Goal: Task Accomplishment & Management: Complete application form

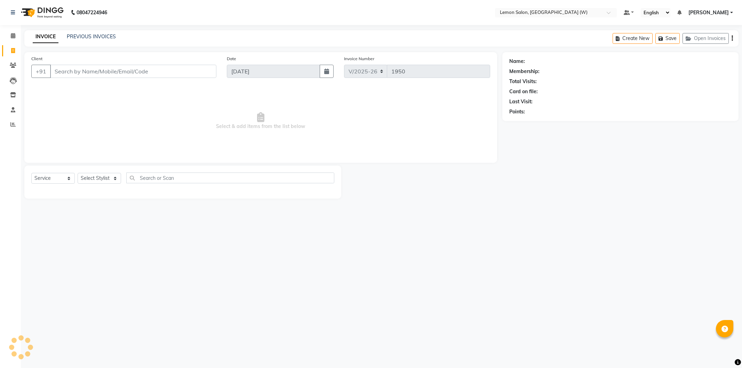
select select "8053"
select select "membership"
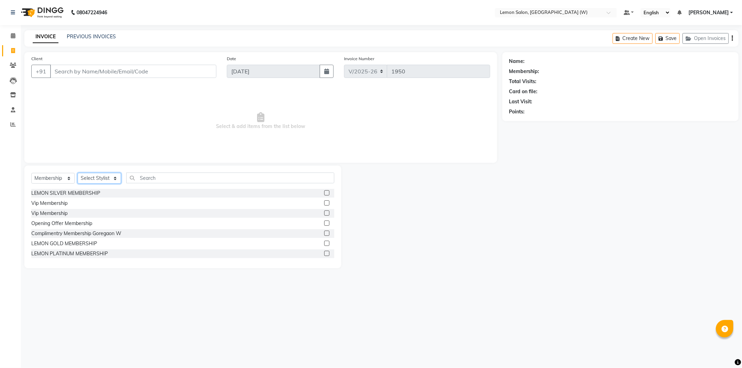
click at [85, 176] on select "Select Stylist [PERSON_NAME] DC [PERSON_NAME] [PERSON_NAME] [PERSON_NAME] [PERS…" at bounding box center [99, 178] width 43 height 11
select select "75738"
click at [78, 173] on select "Select Stylist [PERSON_NAME] DC [PERSON_NAME] [PERSON_NAME] [PERSON_NAME] [PERS…" at bounding box center [99, 178] width 43 height 11
click at [151, 178] on input "text" at bounding box center [230, 178] width 208 height 11
click at [60, 179] on select "Select Service Product Membership Package Voucher Prepaid Gift Card" at bounding box center [52, 178] width 43 height 11
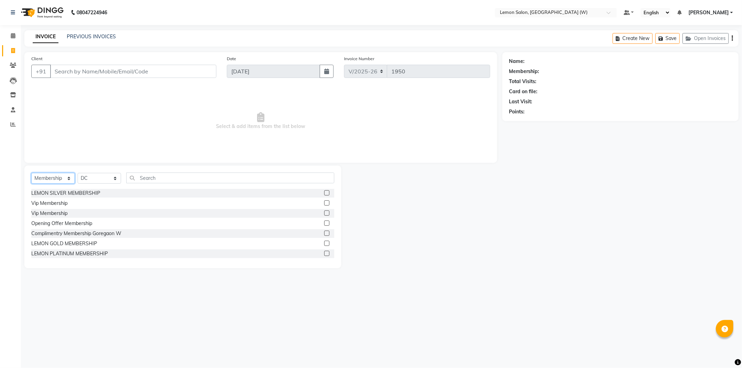
select select "service"
click at [31, 173] on select "Select Service Product Membership Package Voucher Prepaid Gift Card" at bounding box center [52, 178] width 43 height 11
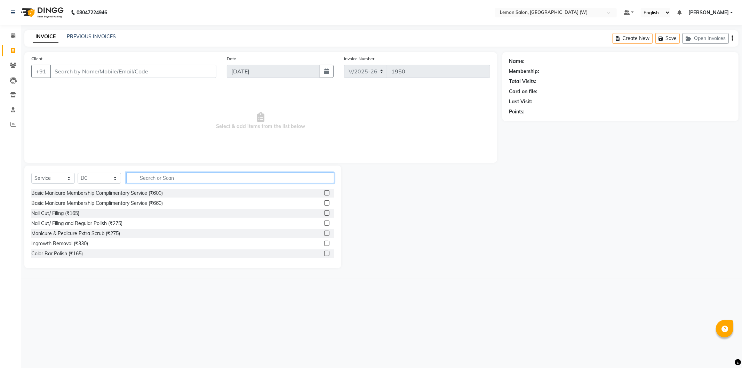
click at [180, 177] on input "text" at bounding box center [230, 178] width 208 height 11
type input "gel pol"
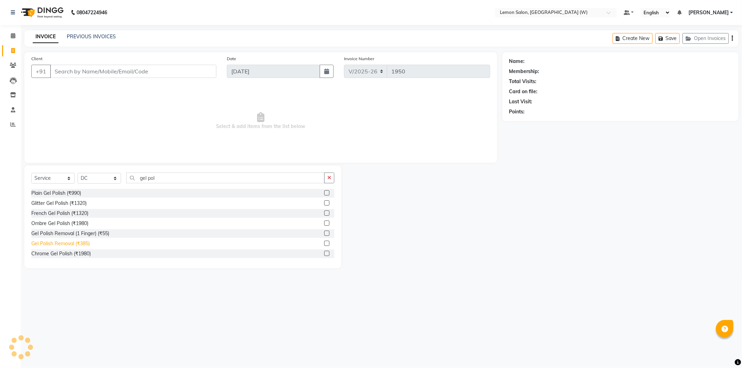
click at [78, 244] on div "Gel Polish Removal (₹385)" at bounding box center [60, 243] width 58 height 7
checkbox input "false"
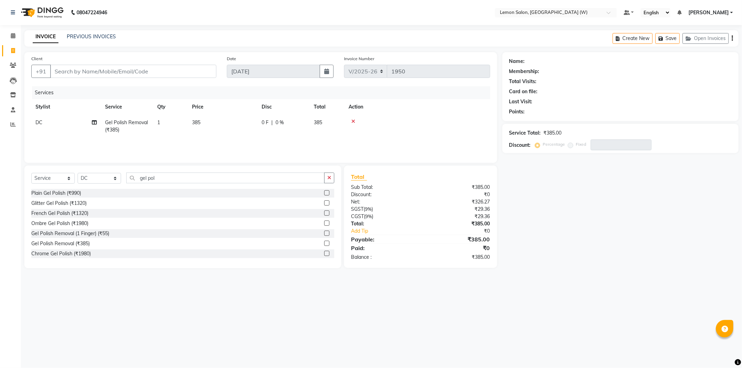
click at [36, 129] on td "DC" at bounding box center [66, 126] width 70 height 23
select select "75738"
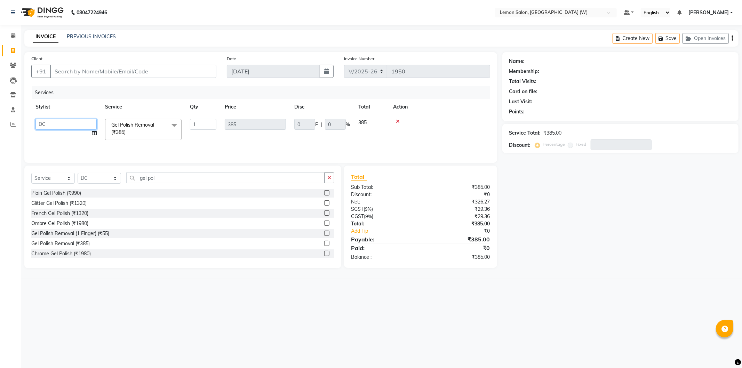
click at [39, 126] on select "[PERSON_NAME] DC [PERSON_NAME] [PERSON_NAME] [PERSON_NAME] [PERSON_NAME] [PERSO…" at bounding box center [65, 124] width 61 height 11
select select "83362"
click at [155, 67] on input "Client" at bounding box center [133, 71] width 166 height 13
type input "9*"
type input "0"
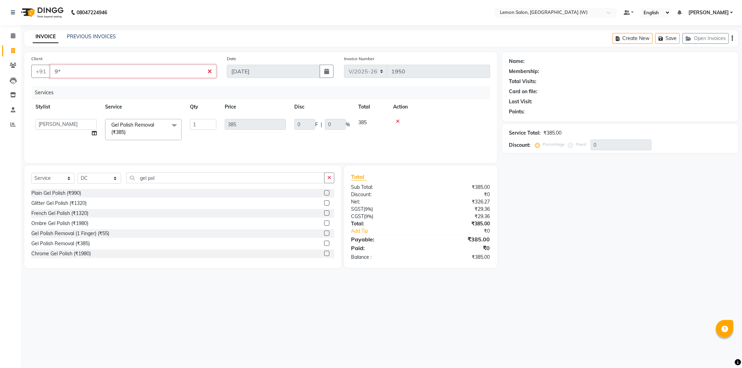
type input "9"
click at [135, 68] on input "99300089" at bounding box center [115, 71] width 131 height 13
click at [62, 72] on input "9930008919" at bounding box center [115, 71] width 131 height 13
click at [71, 71] on input "9930008919" at bounding box center [115, 71] width 131 height 13
click at [71, 75] on input "993000891" at bounding box center [115, 71] width 131 height 13
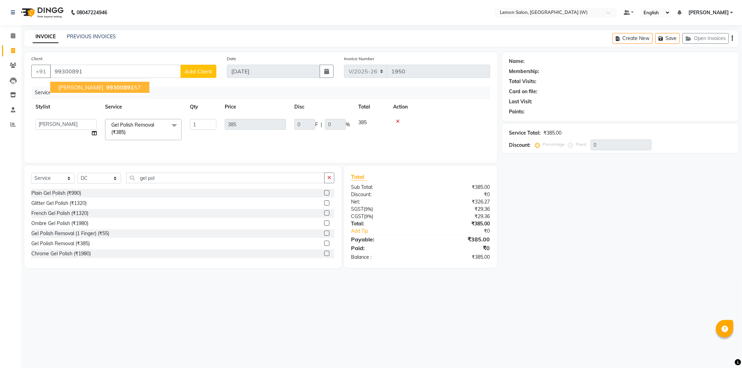
click at [99, 63] on div "Client [PHONE_NUMBER] [PERSON_NAME] 99300891 57 Add Client" at bounding box center [123, 69] width 195 height 29
click at [102, 70] on input "99300891" at bounding box center [115, 71] width 131 height 13
click at [106, 67] on input "993008031991" at bounding box center [115, 71] width 131 height 13
type input "9930080319"
click at [199, 70] on span "Add Client" at bounding box center [198, 71] width 27 height 7
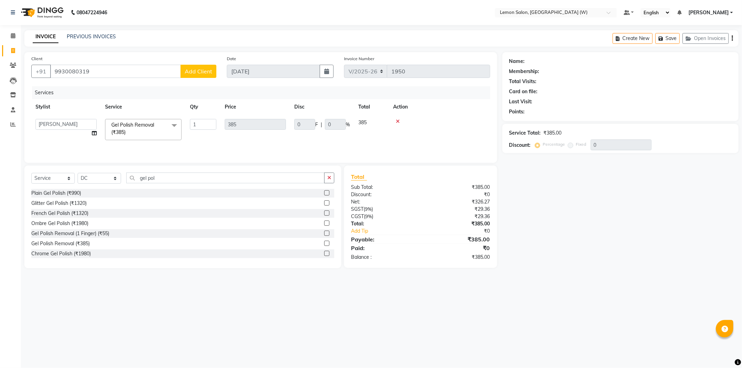
select select "22"
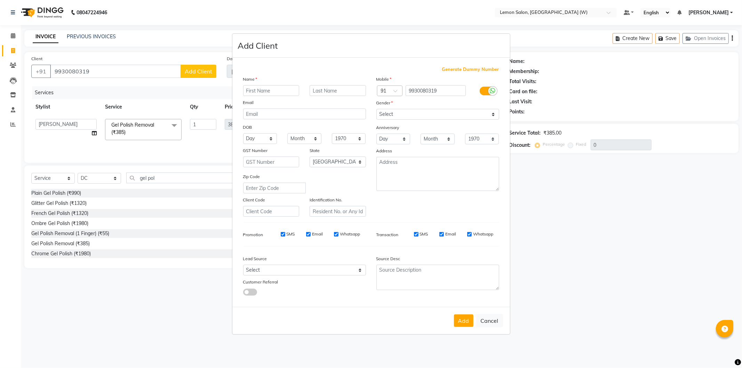
click at [266, 92] on input "text" at bounding box center [271, 90] width 56 height 11
type input "[PERSON_NAME]"
drag, startPoint x: 398, startPoint y: 117, endPoint x: 388, endPoint y: 119, distance: 10.0
click at [392, 118] on select "Select [DEMOGRAPHIC_DATA] [DEMOGRAPHIC_DATA] Other Prefer Not To Say" at bounding box center [437, 114] width 123 height 11
select select "[DEMOGRAPHIC_DATA]"
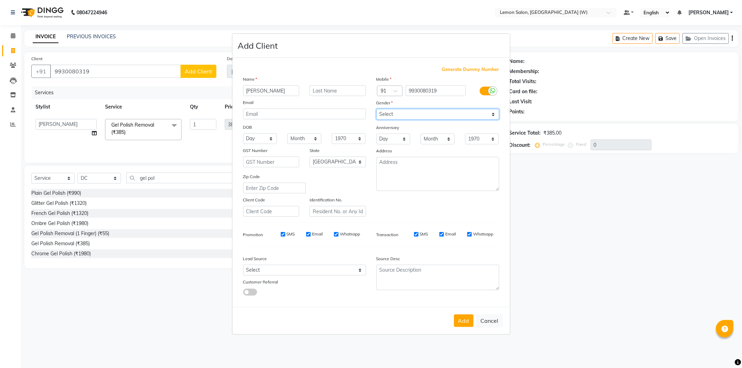
click at [376, 109] on select "Select [DEMOGRAPHIC_DATA] [DEMOGRAPHIC_DATA] Other Prefer Not To Say" at bounding box center [437, 114] width 123 height 11
click at [464, 321] on button "Add" at bounding box center [463, 320] width 19 height 13
select select
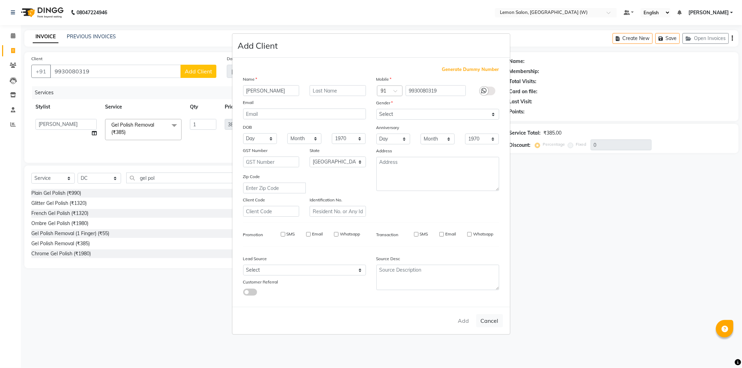
select select "null"
select select
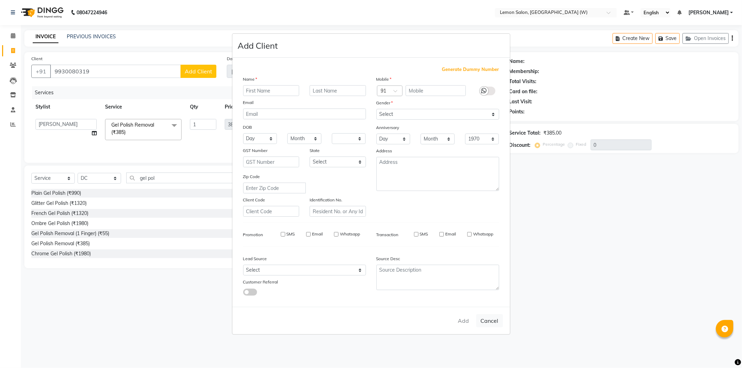
checkbox input "false"
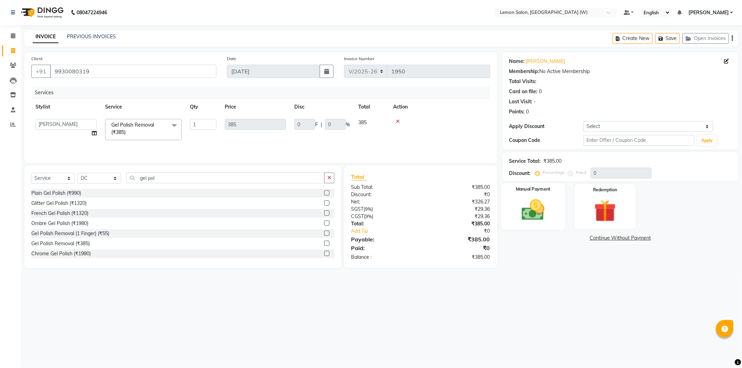
click at [534, 203] on img at bounding box center [532, 210] width 37 height 26
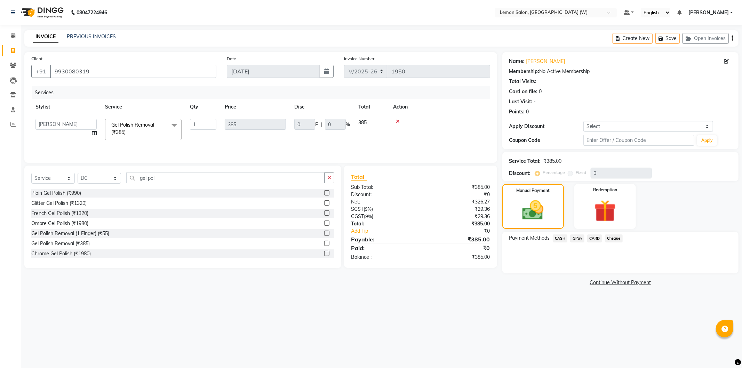
click at [576, 237] on span "GPay" at bounding box center [577, 238] width 14 height 8
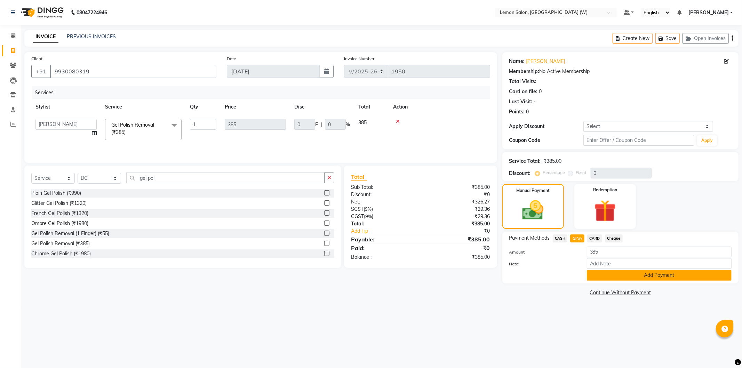
click at [606, 273] on button "Add Payment" at bounding box center [659, 275] width 145 height 11
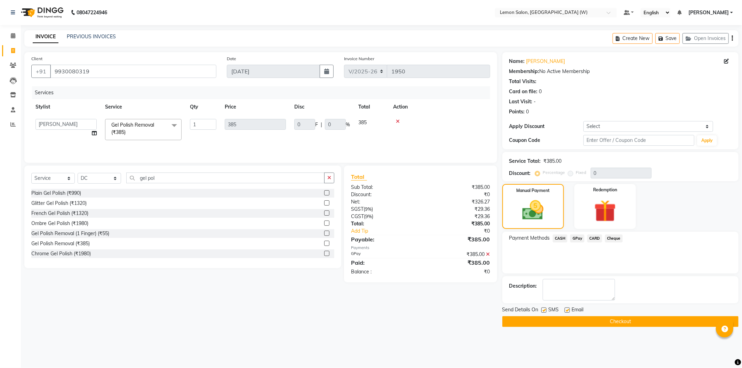
click at [542, 319] on button "Checkout" at bounding box center [620, 321] width 236 height 11
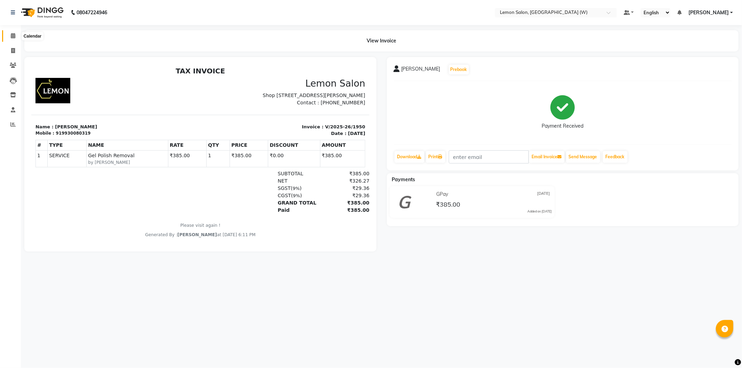
click at [12, 37] on icon at bounding box center [13, 35] width 5 height 5
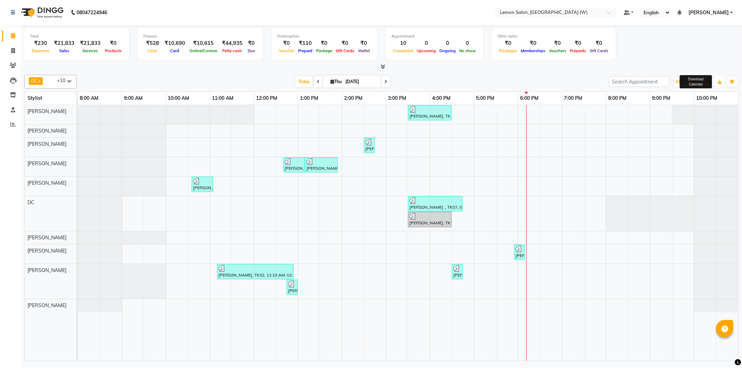
drag, startPoint x: 714, startPoint y: 82, endPoint x: 710, endPoint y: 82, distance: 4.9
click at [710, 82] on div "Group By Staff View Room View View as Vertical Vertical - Week View Horizontal …" at bounding box center [720, 81] width 37 height 11
click at [709, 81] on icon "button" at bounding box center [708, 82] width 4 height 4
click at [677, 141] on div "Vertical" at bounding box center [682, 141] width 62 height 9
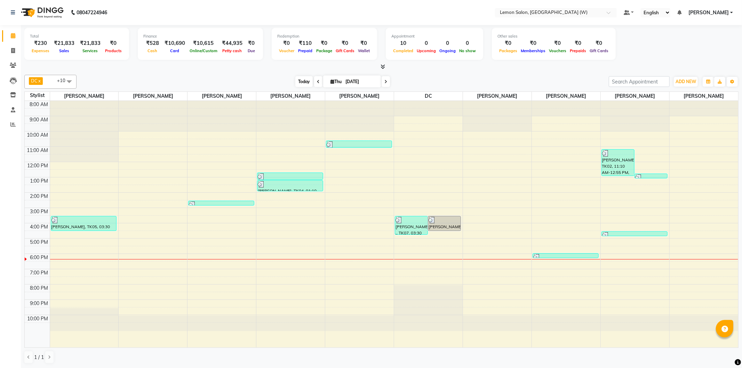
click at [301, 81] on span "Today" at bounding box center [303, 81] width 17 height 11
click at [526, 15] on input "text" at bounding box center [548, 13] width 101 height 7
click at [300, 80] on span "Today" at bounding box center [303, 81] width 17 height 11
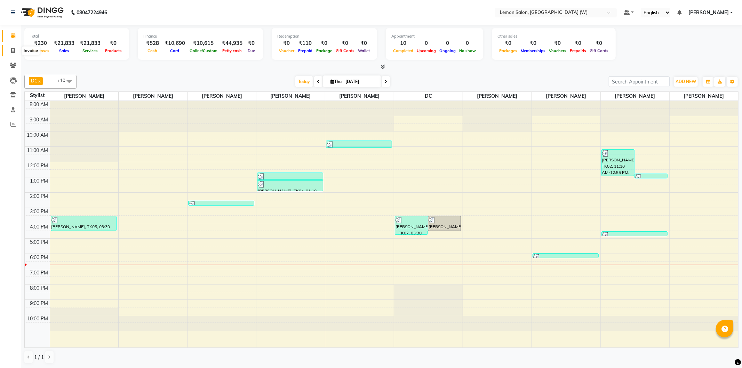
click at [11, 51] on icon at bounding box center [13, 50] width 4 height 5
select select "8053"
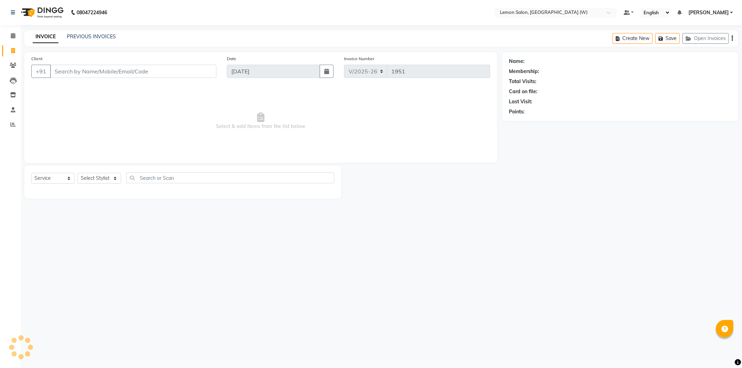
select select "membership"
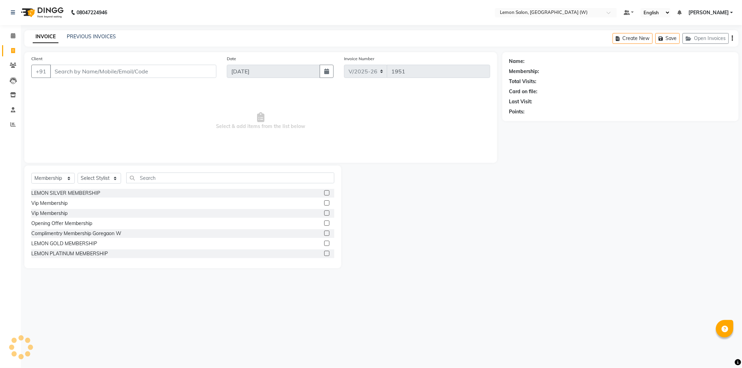
click at [102, 70] on input "Client" at bounding box center [133, 71] width 166 height 13
type input "7710882073"
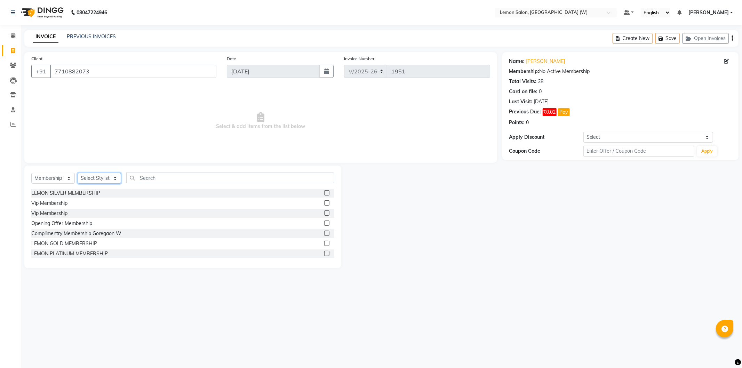
click at [106, 175] on select "Select Stylist [PERSON_NAME] DC [PERSON_NAME] [PERSON_NAME] [PERSON_NAME] [PERS…" at bounding box center [99, 178] width 43 height 11
select select "49872"
click at [78, 173] on select "Select Stylist [PERSON_NAME] DC [PERSON_NAME] [PERSON_NAME] [PERSON_NAME] [PERS…" at bounding box center [99, 178] width 43 height 11
drag, startPoint x: 152, startPoint y: 179, endPoint x: 152, endPoint y: 173, distance: 5.6
click at [152, 177] on input "text" at bounding box center [230, 178] width 208 height 11
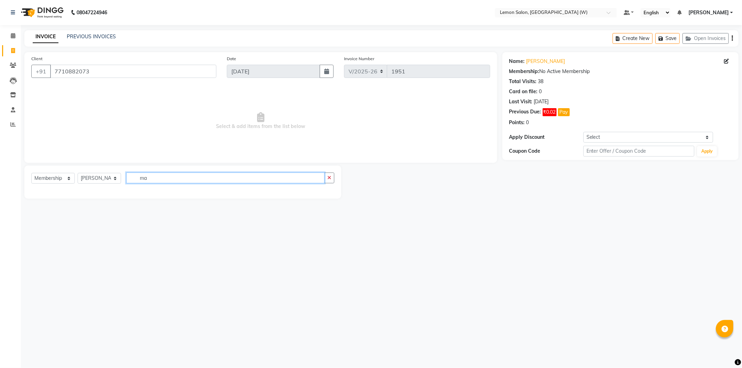
type input "m"
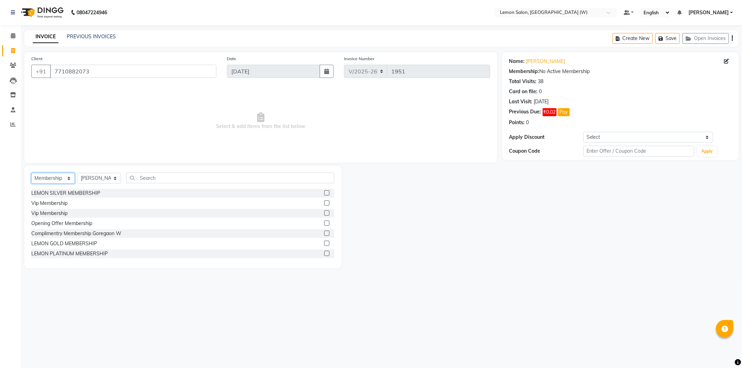
click at [59, 179] on select "Select Service Product Membership Package Voucher Prepaid Gift Card" at bounding box center [52, 178] width 43 height 11
select select "service"
click at [31, 173] on select "Select Service Product Membership Package Voucher Prepaid Gift Card" at bounding box center [52, 178] width 43 height 11
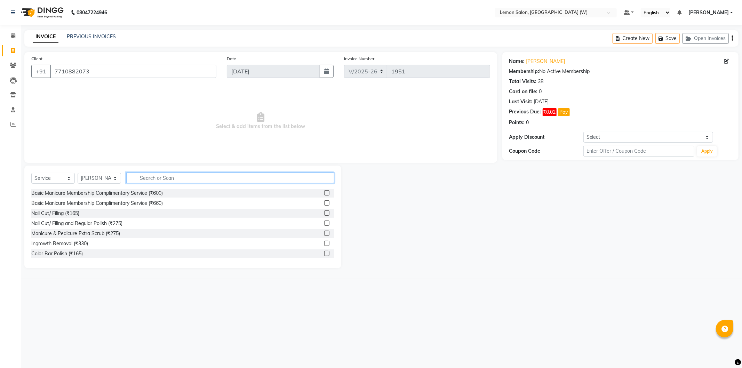
click at [148, 182] on input "text" at bounding box center [230, 178] width 208 height 11
type input "mas"
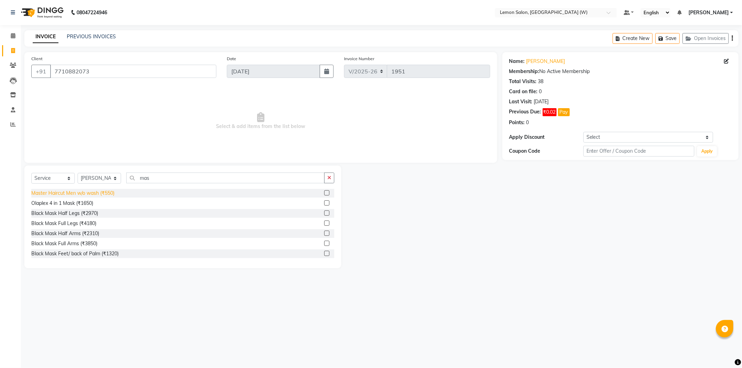
click at [90, 193] on div "Master Haircut Men w/o wash (₹550)" at bounding box center [72, 193] width 83 height 7
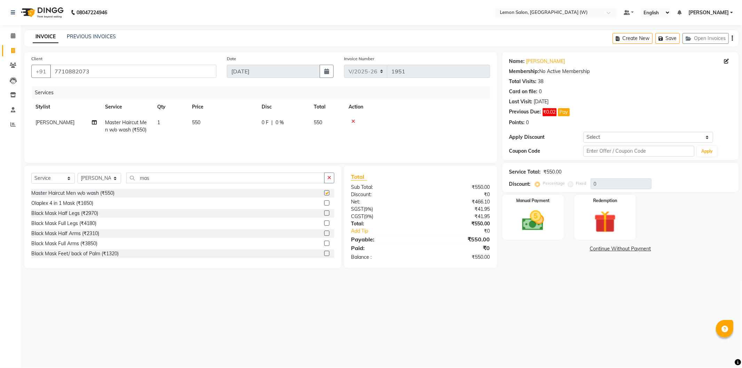
checkbox input "false"
click at [597, 137] on select "Select Coupon → Abc" at bounding box center [648, 137] width 130 height 11
click at [583, 132] on select "Select Coupon → Abc" at bounding box center [648, 137] width 130 height 11
click at [593, 141] on select "Select Coupon → Abc" at bounding box center [648, 137] width 130 height 11
select select "1: Object"
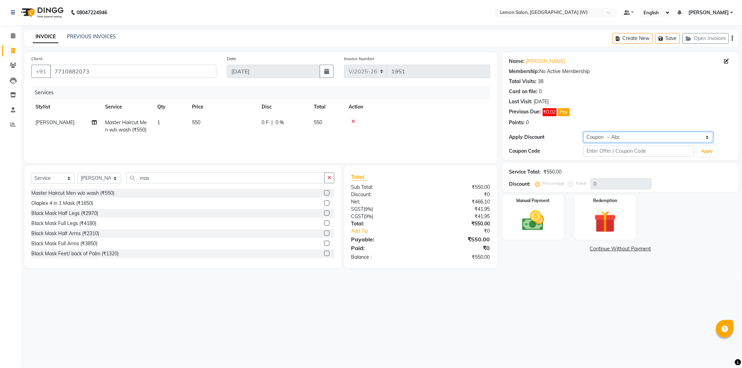
click at [583, 132] on select "Select Coupon → Abc" at bounding box center [648, 137] width 130 height 11
type input "20"
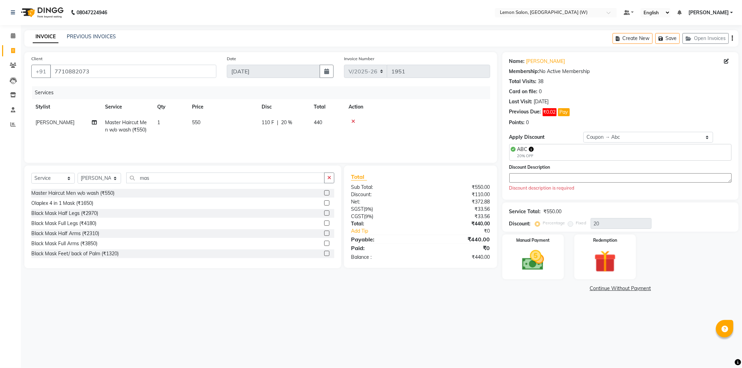
click at [557, 181] on textarea at bounding box center [620, 177] width 222 height 9
